Goal: Navigation & Orientation: Find specific page/section

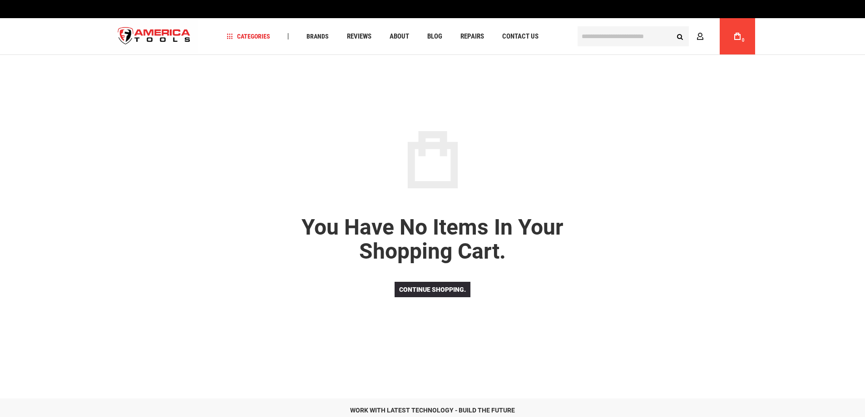
click at [421, 234] on p "You have no items in your shopping cart." at bounding box center [432, 240] width 327 height 48
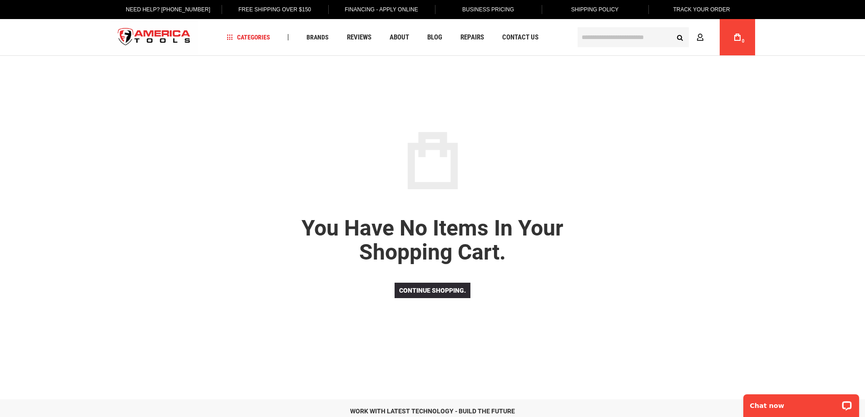
click at [726, 10] on link "Track Your Order" at bounding box center [701, 9] width 71 height 19
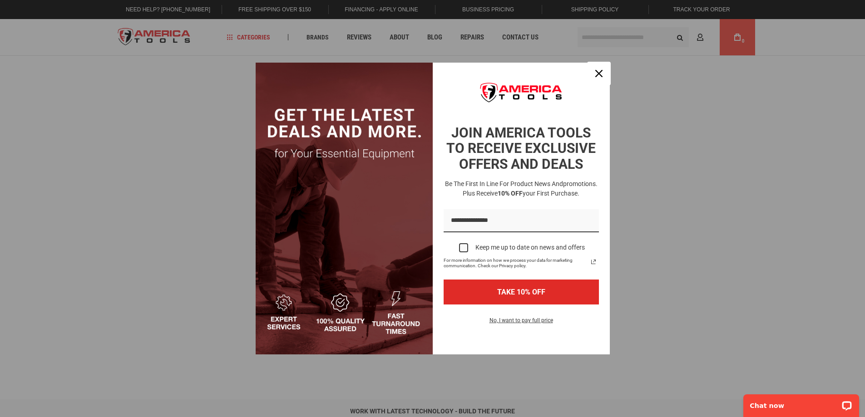
drag, startPoint x: 603, startPoint y: 77, endPoint x: 653, endPoint y: 8, distance: 85.6
click at [602, 77] on div "Close" at bounding box center [599, 73] width 15 height 15
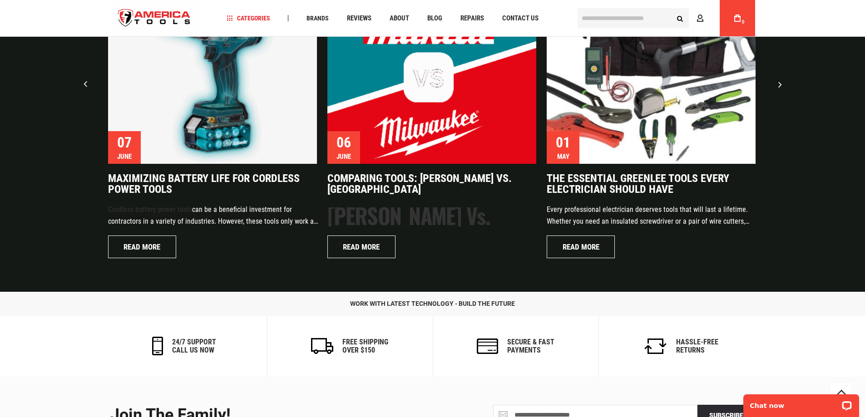
scroll to position [2190, 0]
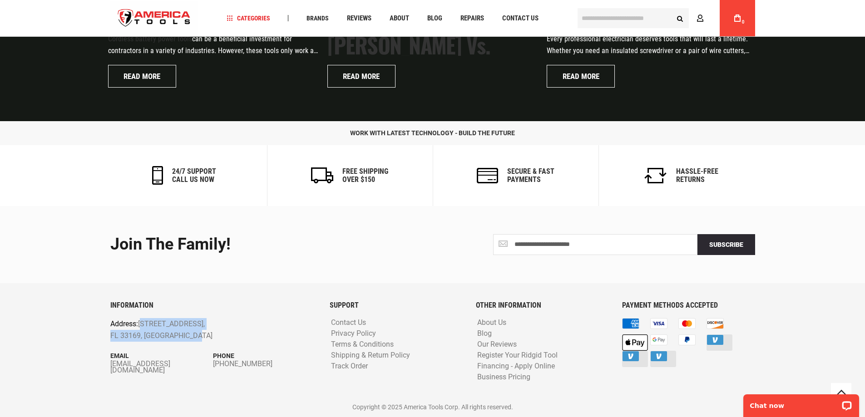
drag, startPoint x: 202, startPoint y: 336, endPoint x: 140, endPoint y: 321, distance: 64.2
click at [140, 321] on p "Address: [STREET_ADDRESS]" at bounding box center [192, 329] width 165 height 23
click at [156, 331] on p "Address: [STREET_ADDRESS]" at bounding box center [192, 329] width 165 height 23
drag, startPoint x: 110, startPoint y: 320, endPoint x: 221, endPoint y: 332, distance: 111.5
click at [221, 332] on p "Address: [STREET_ADDRESS]" at bounding box center [192, 329] width 165 height 23
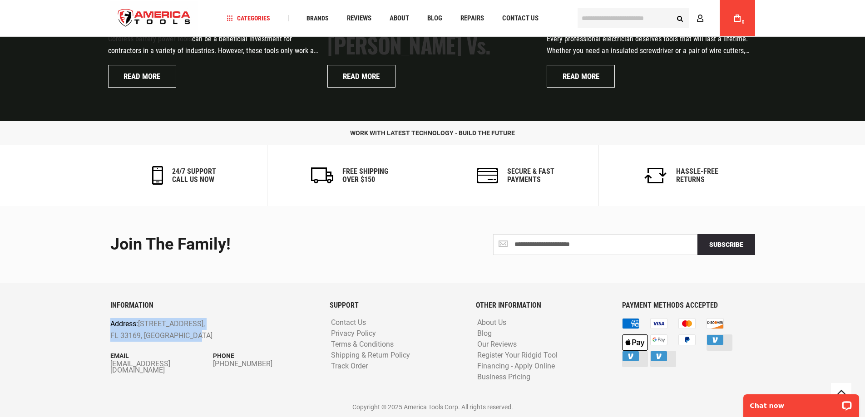
click at [221, 332] on p "Address: [STREET_ADDRESS]" at bounding box center [192, 329] width 165 height 23
click at [750, 297] on div "**********" at bounding box center [432, 311] width 663 height 211
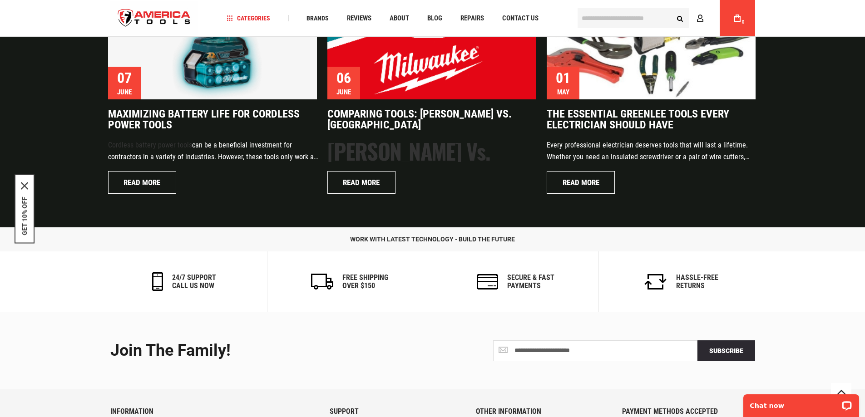
scroll to position [2061, 0]
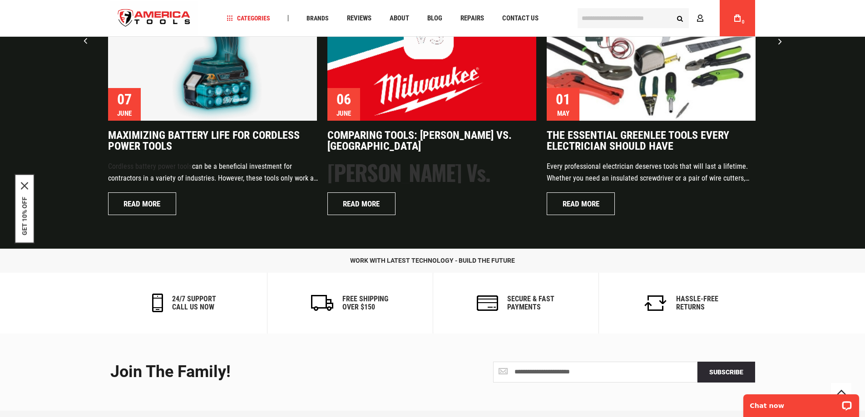
click at [435, 264] on p "work with latest technology - build the future" at bounding box center [432, 261] width 865 height 10
